Goal: Navigation & Orientation: Find specific page/section

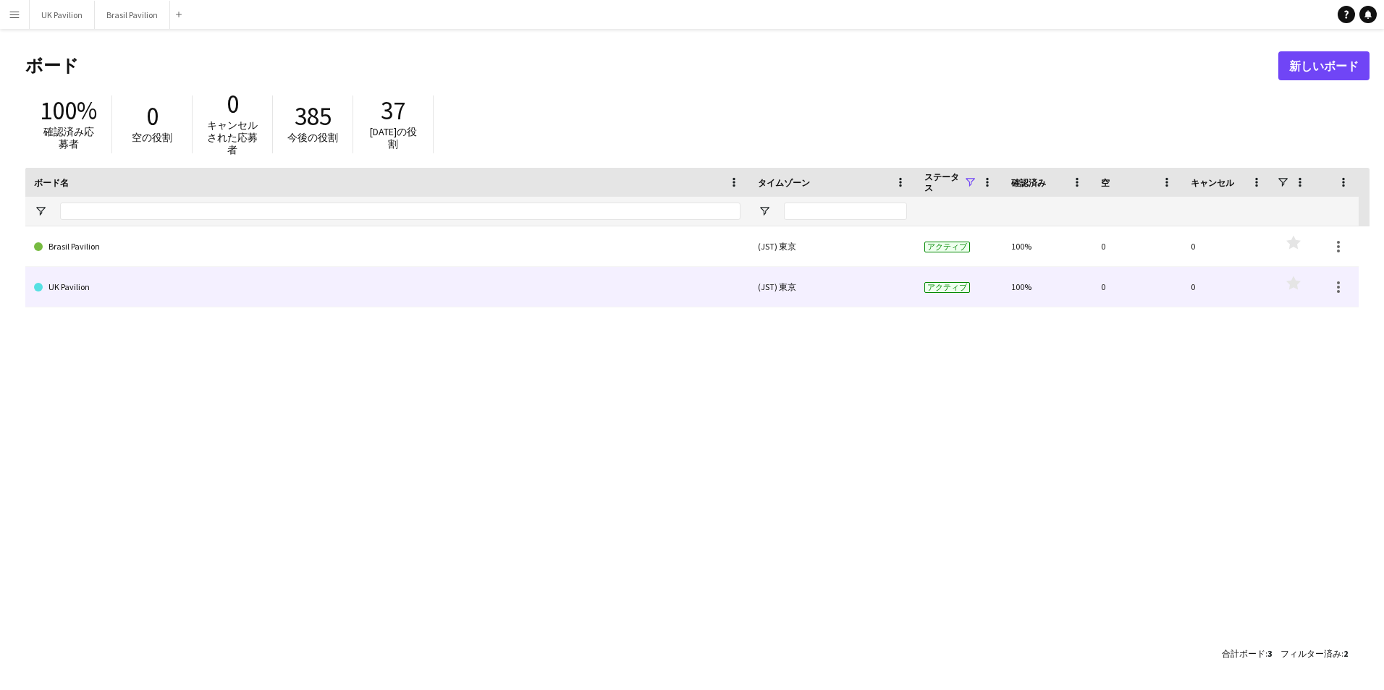
click at [130, 280] on link "UK Pavilion" at bounding box center [387, 287] width 706 height 41
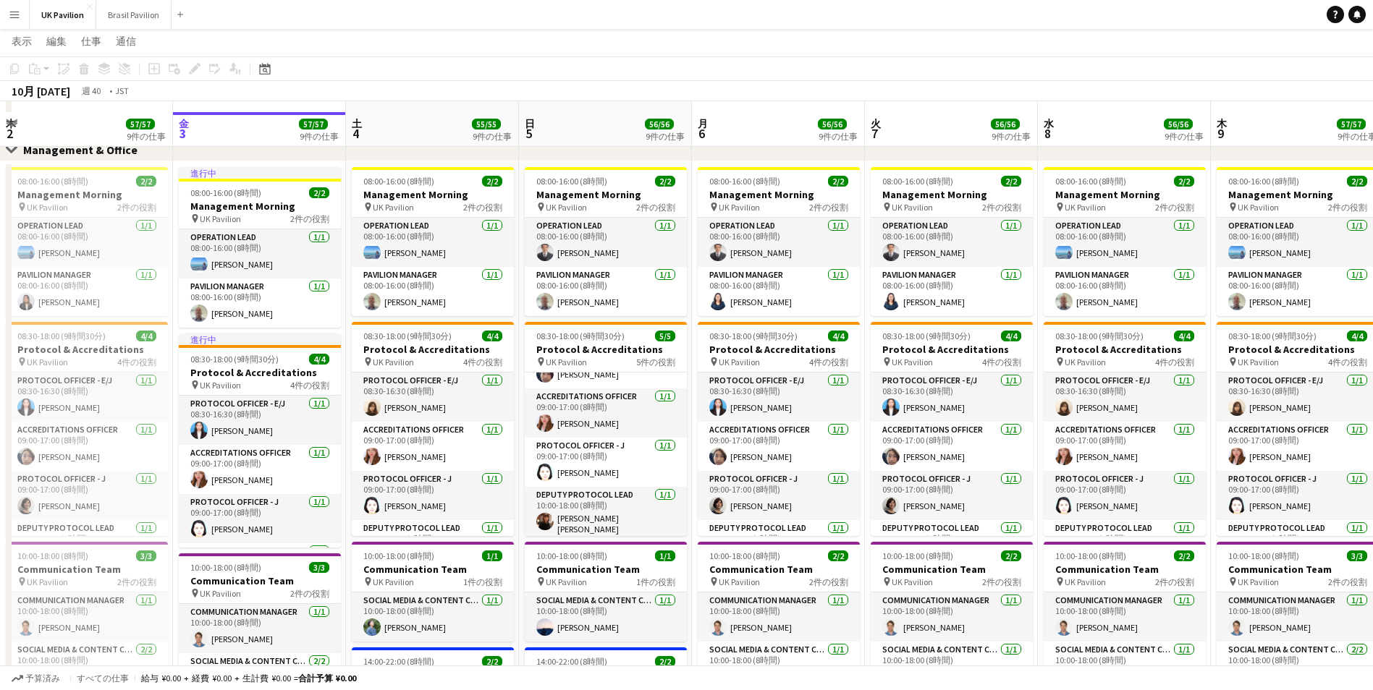
scroll to position [145, 0]
